Goal: Information Seeking & Learning: Check status

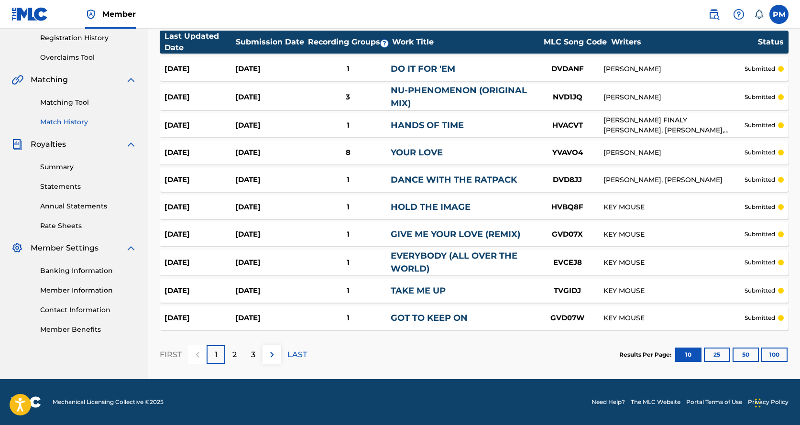
click at [233, 356] on p "2" at bounding box center [234, 354] width 4 height 11
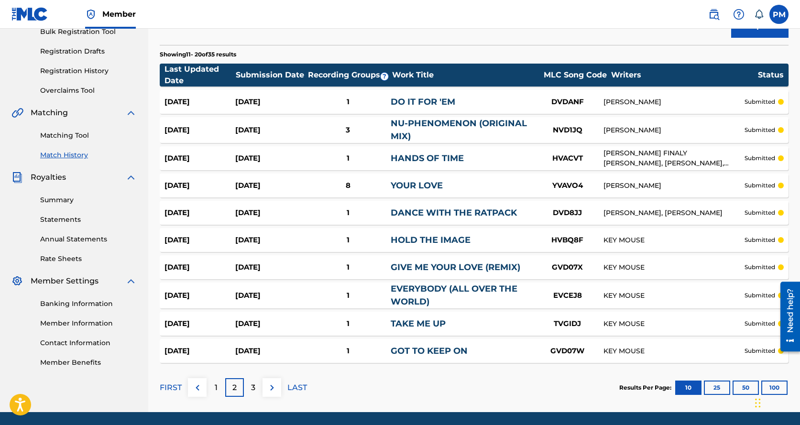
scroll to position [181, 0]
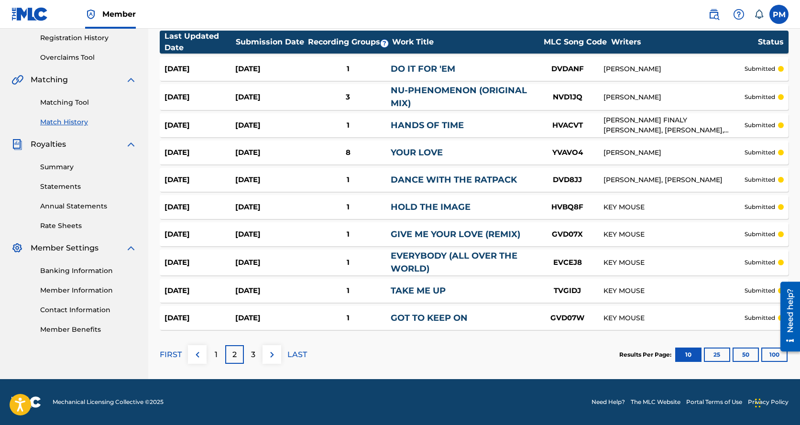
click at [249, 351] on div "3" at bounding box center [253, 354] width 19 height 19
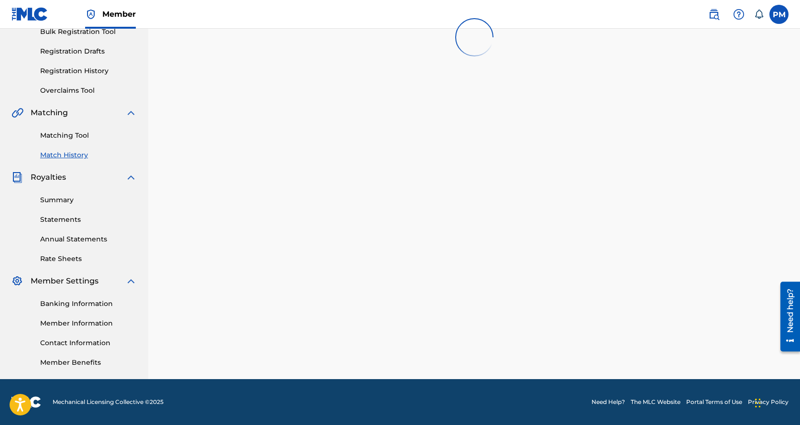
scroll to position [179, 0]
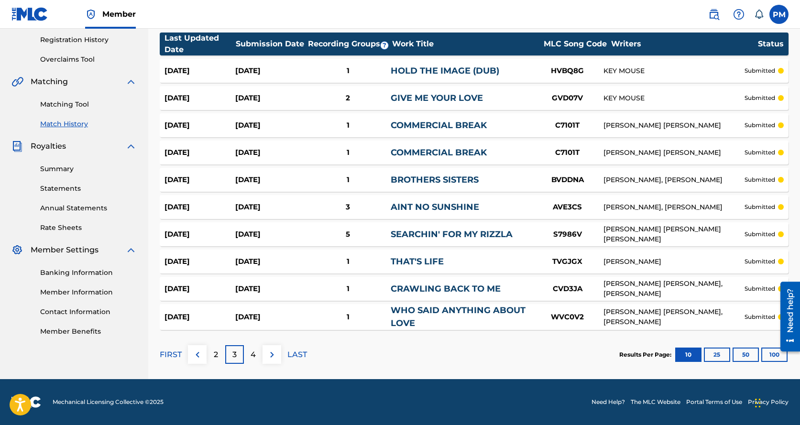
click at [257, 357] on div "4" at bounding box center [253, 354] width 19 height 19
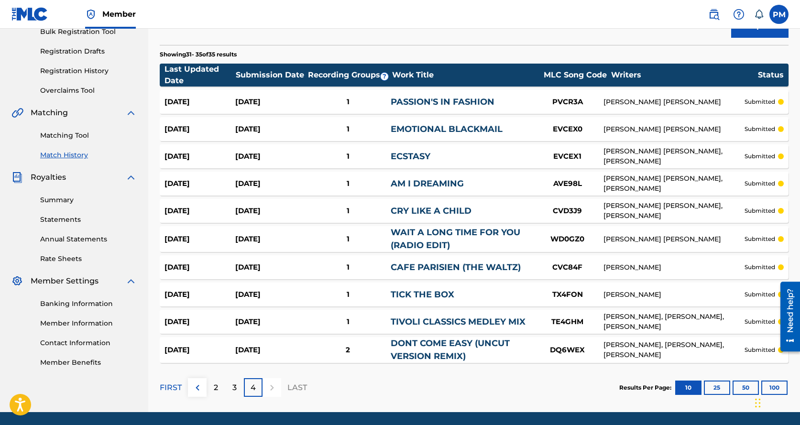
scroll to position [181, 0]
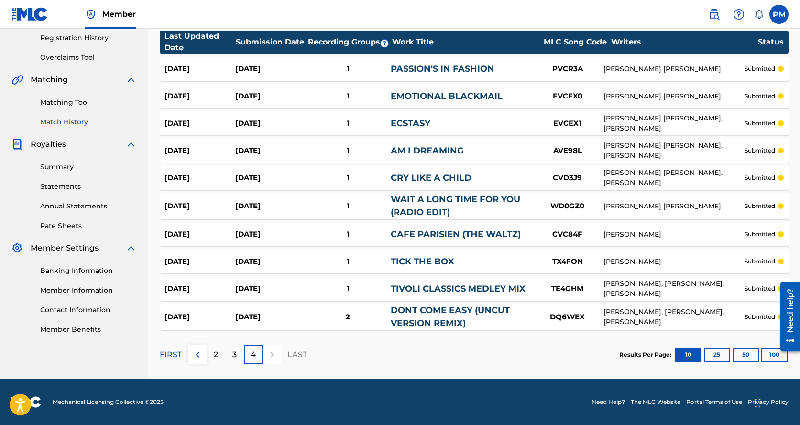
click at [291, 354] on p "LAST" at bounding box center [297, 354] width 20 height 11
drag, startPoint x: 291, startPoint y: 354, endPoint x: 286, endPoint y: 353, distance: 4.8
click at [287, 354] on p "LAST" at bounding box center [297, 354] width 20 height 11
click at [250, 353] on div "4" at bounding box center [253, 354] width 19 height 19
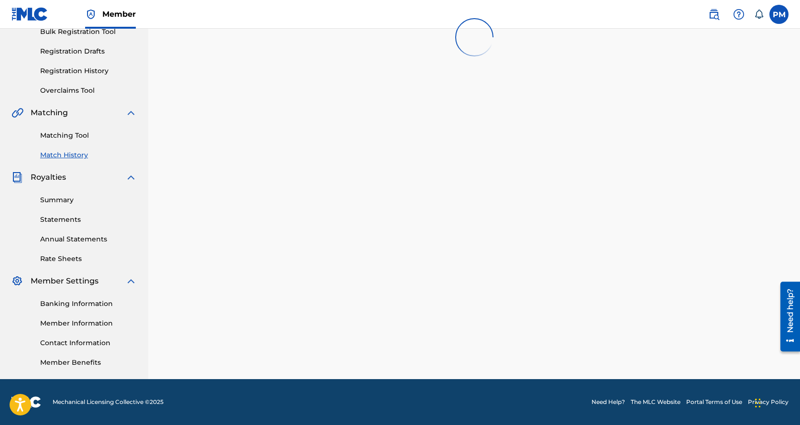
scroll to position [148, 0]
click at [250, 353] on div "Match History Match History is a record of recent match suggestions that you've…" at bounding box center [474, 141] width 652 height 475
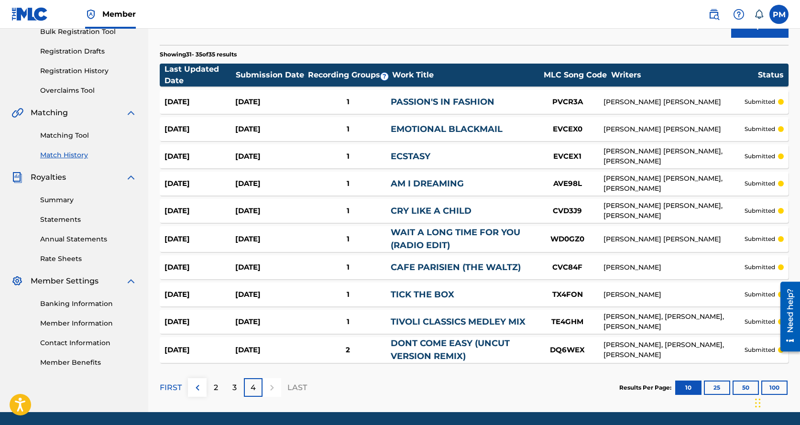
scroll to position [181, 0]
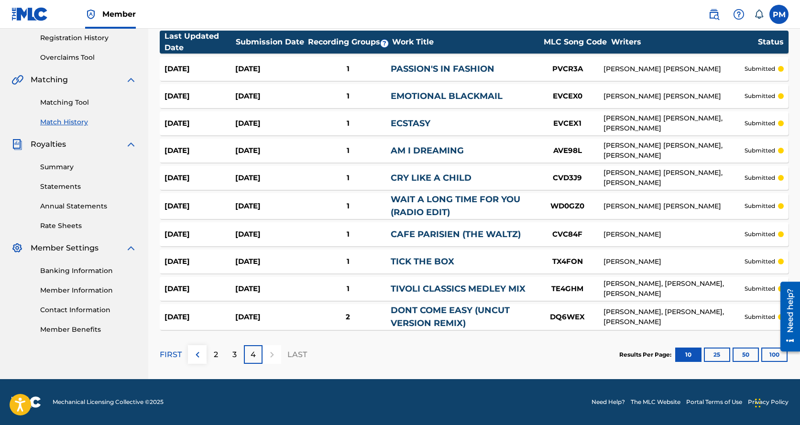
click at [233, 358] on p "3" at bounding box center [234, 354] width 4 height 11
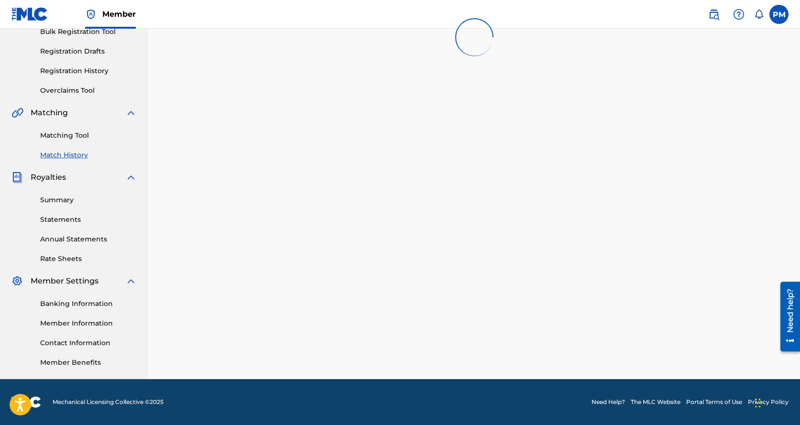
scroll to position [179, 0]
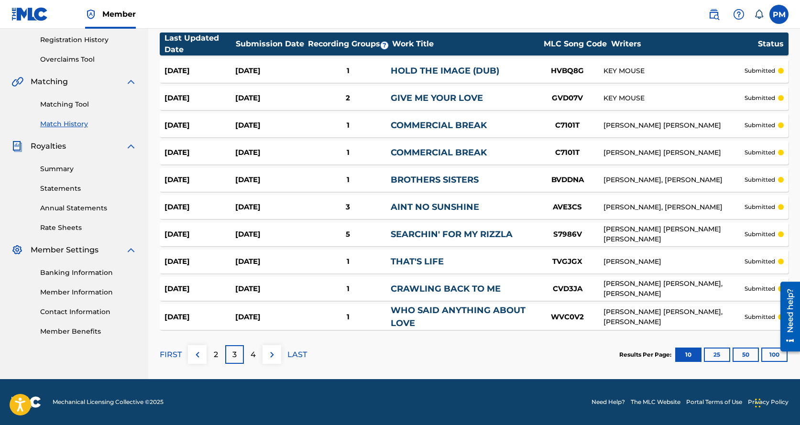
click at [215, 354] on p "2" at bounding box center [216, 354] width 4 height 11
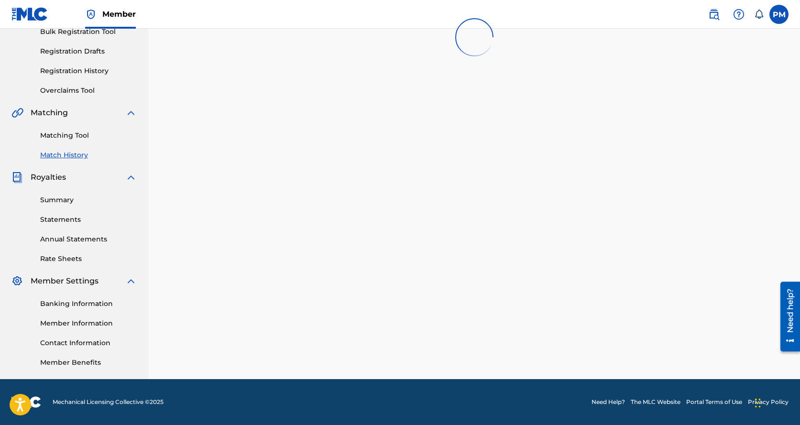
scroll to position [181, 0]
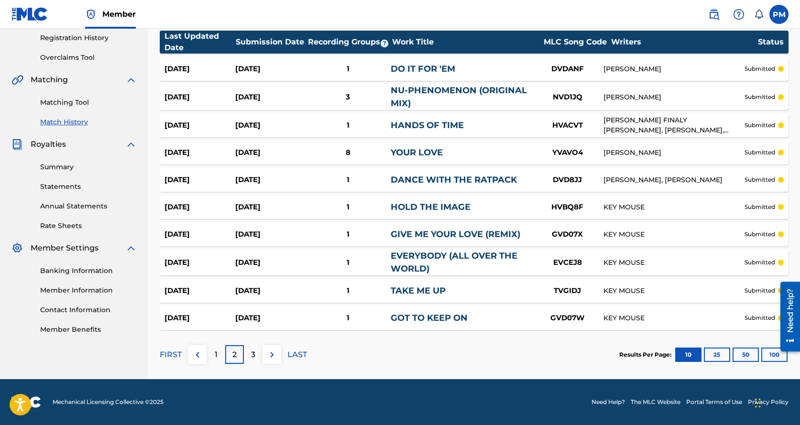
click at [195, 353] on img at bounding box center [197, 354] width 11 height 11
click at [232, 352] on p "2" at bounding box center [234, 354] width 4 height 11
click at [212, 355] on div "1" at bounding box center [216, 354] width 19 height 19
click at [196, 353] on div at bounding box center [197, 354] width 19 height 19
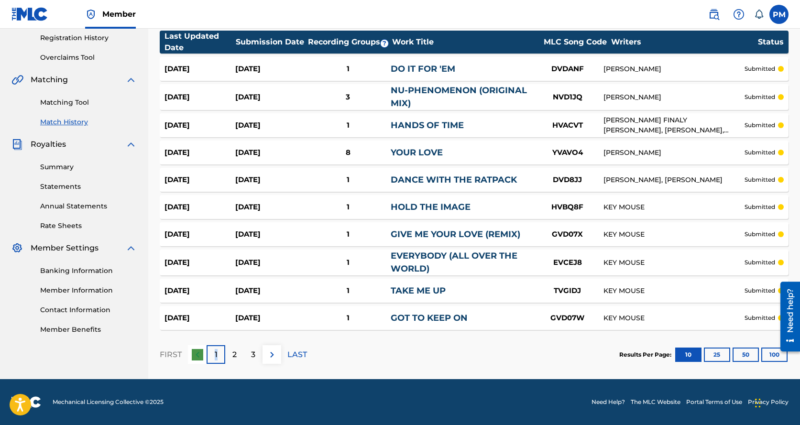
click at [196, 353] on div at bounding box center [197, 354] width 19 height 19
click at [232, 355] on p "2" at bounding box center [234, 354] width 4 height 11
click at [253, 356] on p "3" at bounding box center [253, 354] width 4 height 11
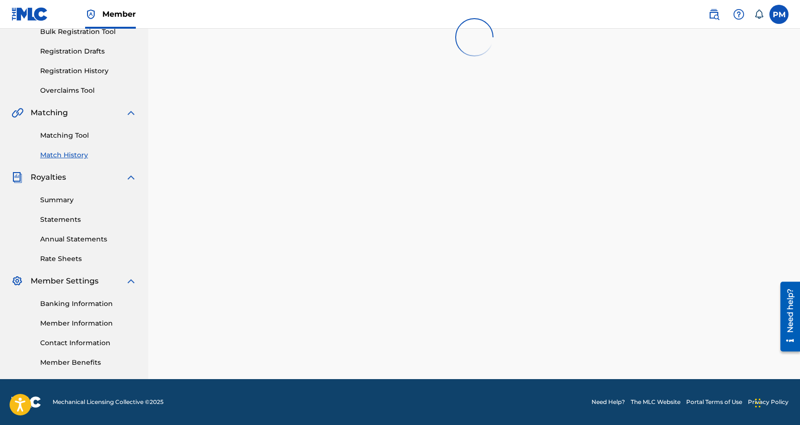
scroll to position [179, 0]
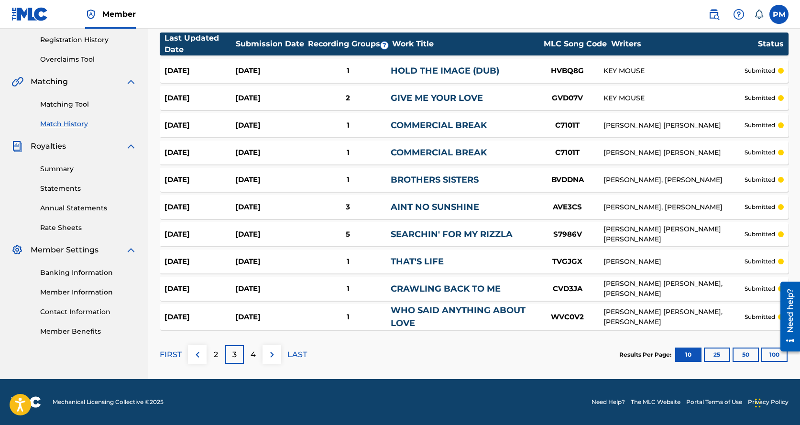
click at [257, 357] on div "4" at bounding box center [253, 354] width 19 height 19
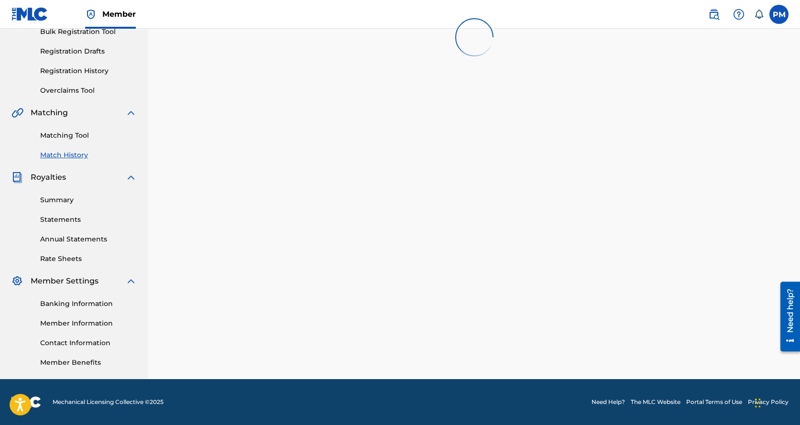
scroll to position [181, 0]
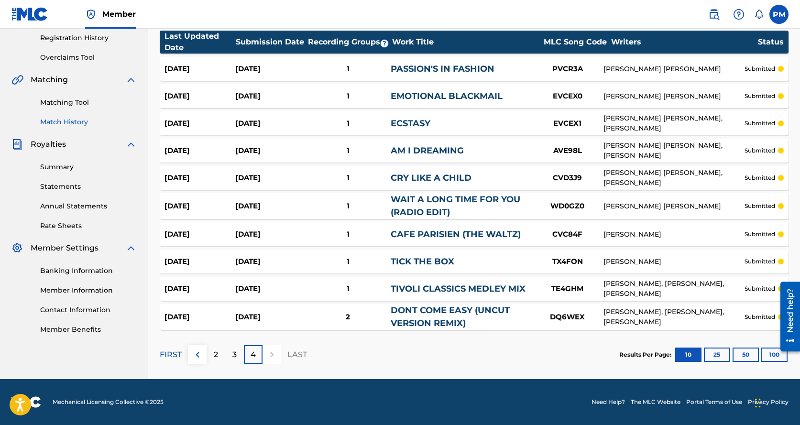
click at [258, 357] on div "4" at bounding box center [253, 354] width 19 height 19
click at [274, 355] on div at bounding box center [272, 354] width 19 height 19
click at [297, 354] on p "LAST" at bounding box center [297, 354] width 20 height 11
click at [746, 349] on button "50" at bounding box center [746, 355] width 26 height 14
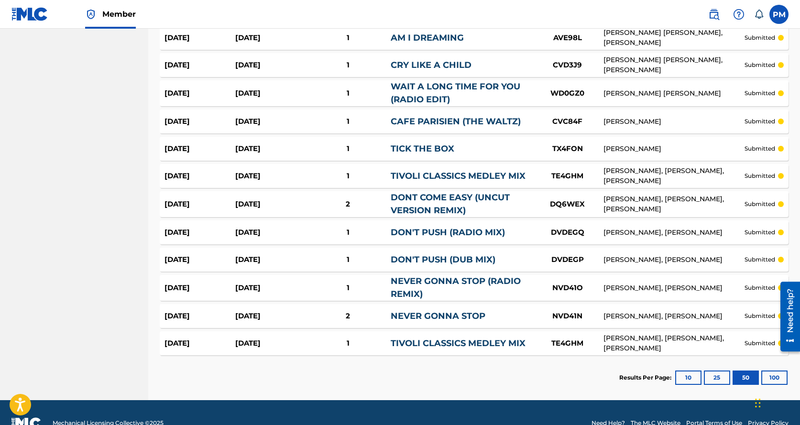
scroll to position [866, 0]
